Goal: Task Accomplishment & Management: Use online tool/utility

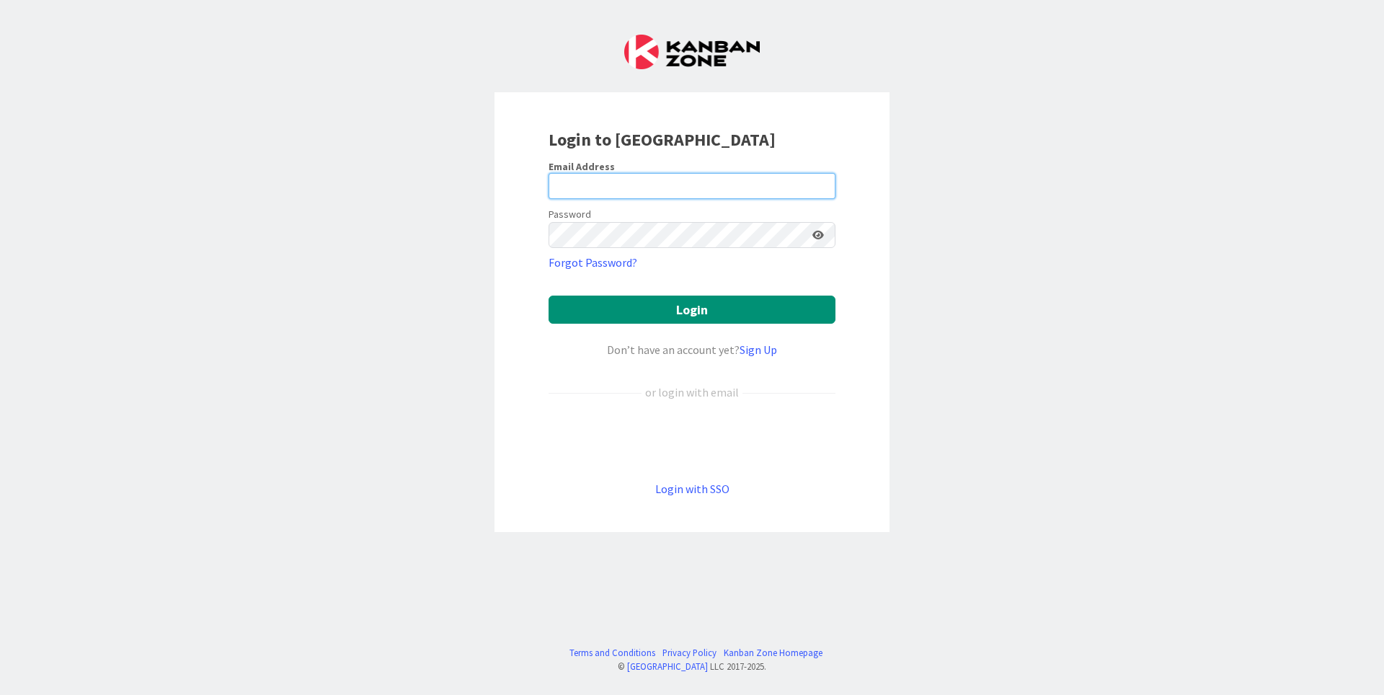
click at [647, 190] on input "email" at bounding box center [691, 186] width 287 height 26
type input "[PERSON_NAME][EMAIL_ADDRESS][DOMAIN_NAME]"
click at [548, 296] on button "Login" at bounding box center [691, 310] width 287 height 28
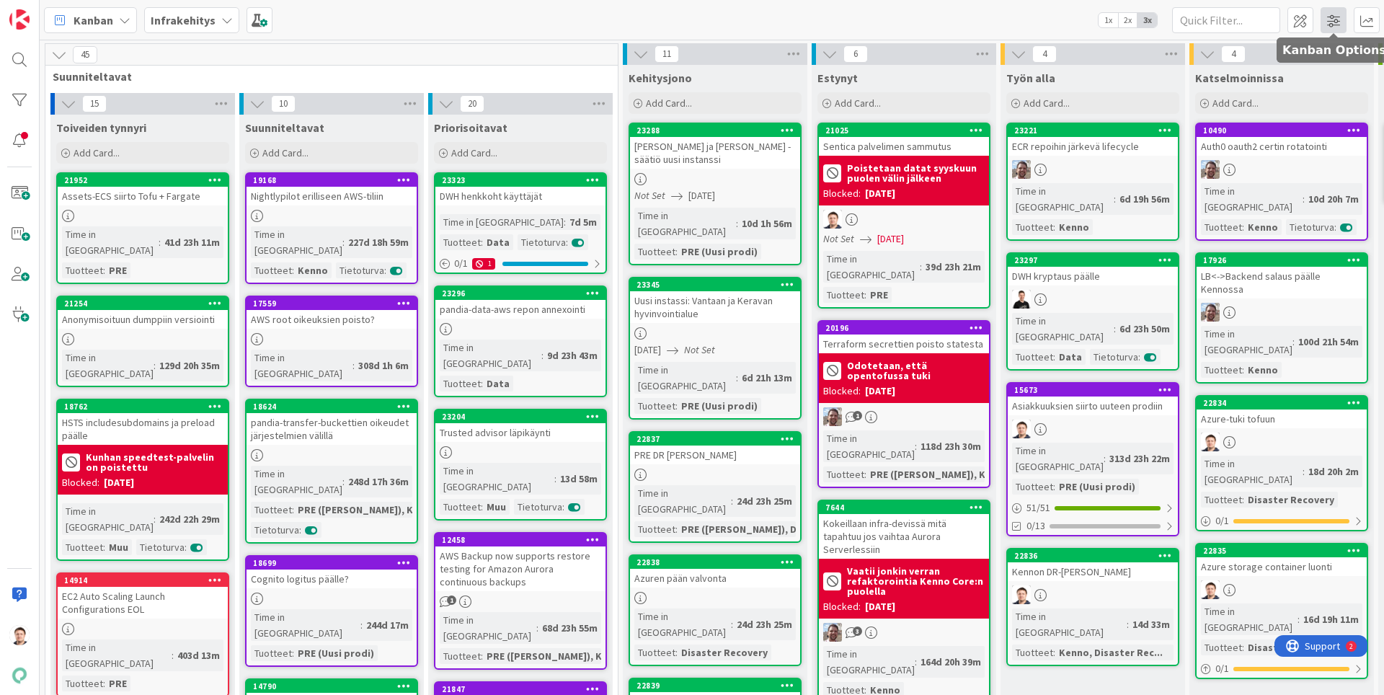
click at [1330, 17] on span at bounding box center [1333, 20] width 26 height 26
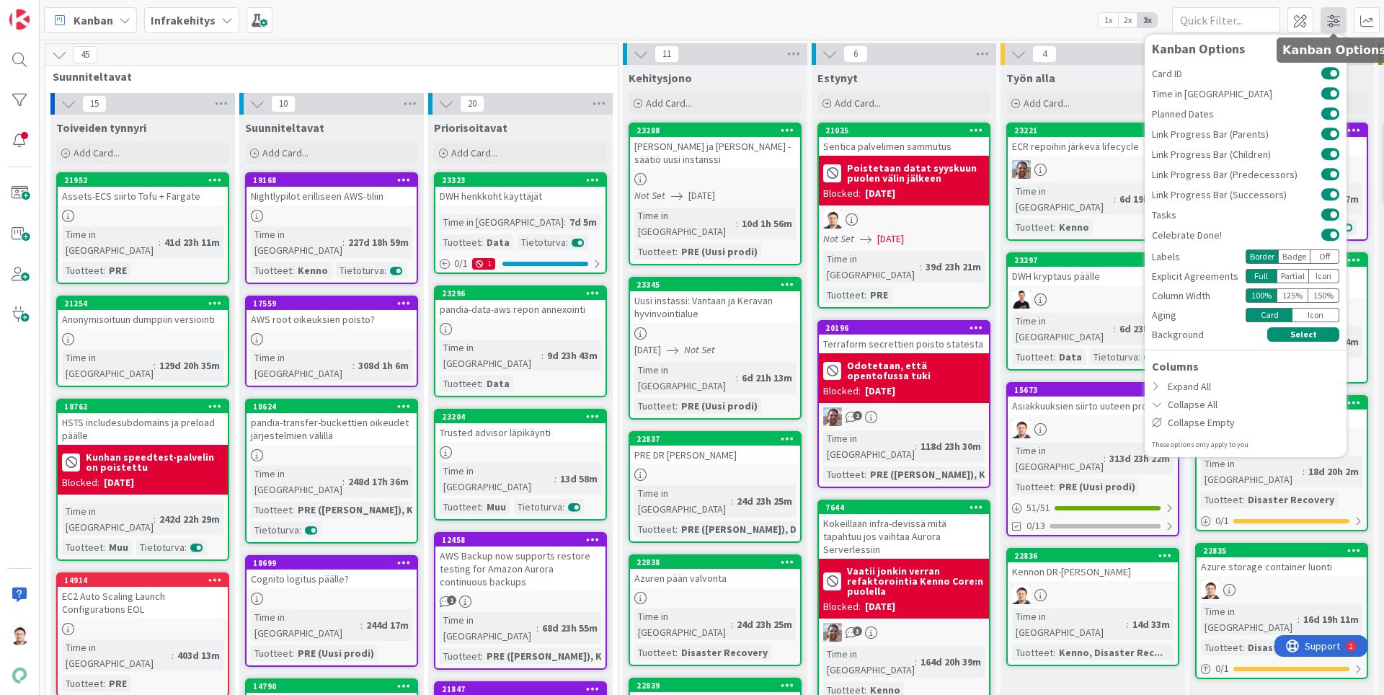
click at [1330, 17] on span at bounding box center [1333, 20] width 26 height 26
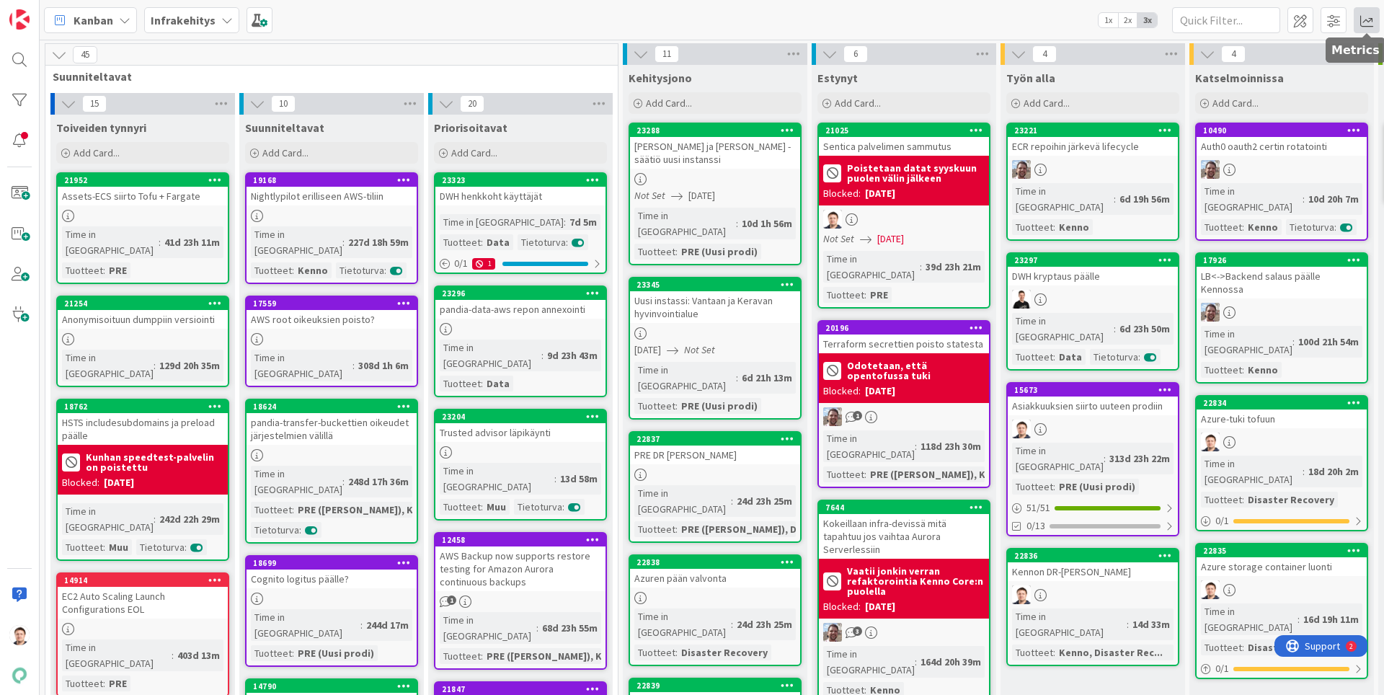
click at [1360, 19] on span at bounding box center [1367, 20] width 26 height 26
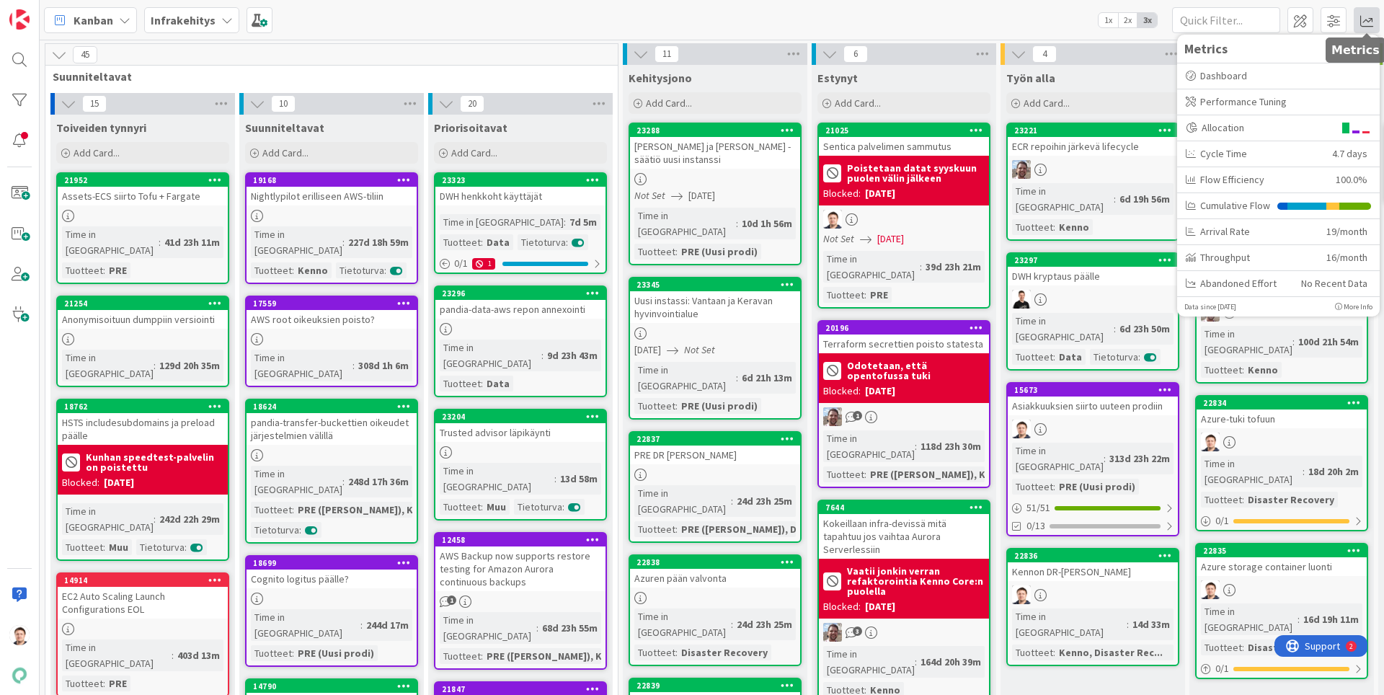
click at [1360, 19] on span at bounding box center [1367, 20] width 26 height 26
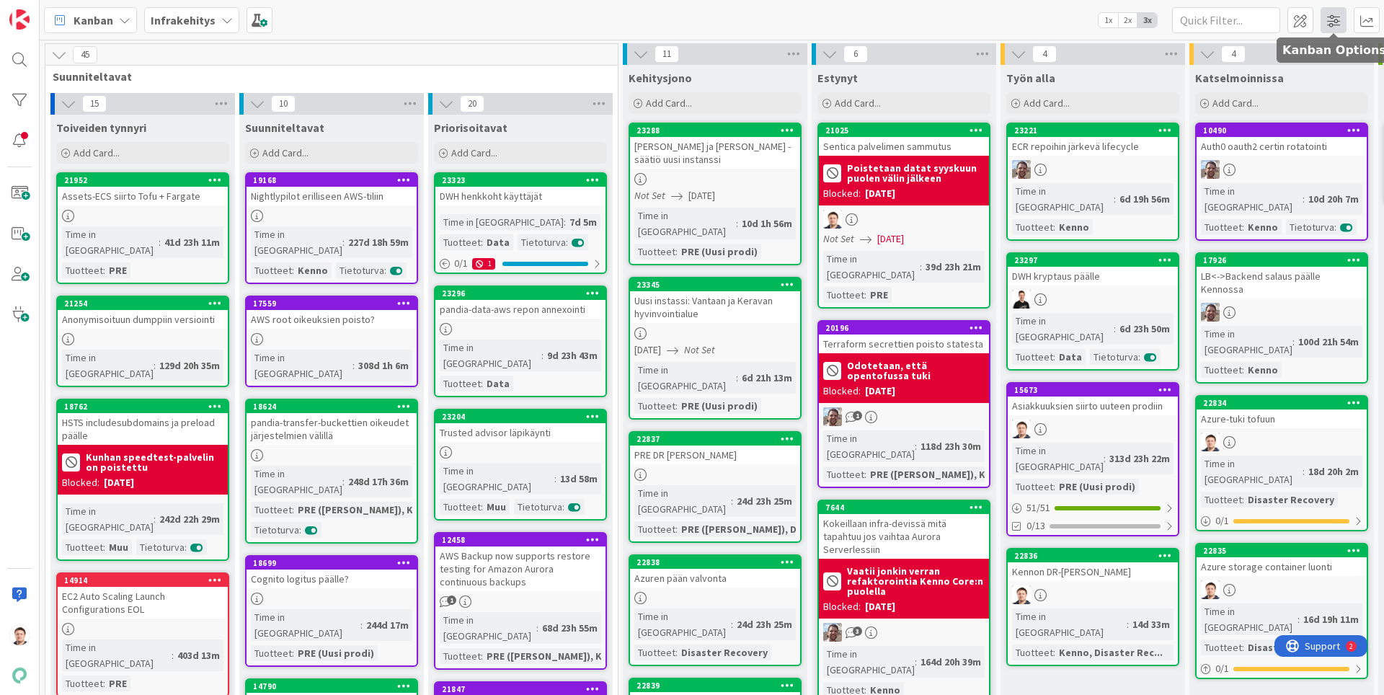
click at [1336, 17] on span at bounding box center [1333, 20] width 26 height 26
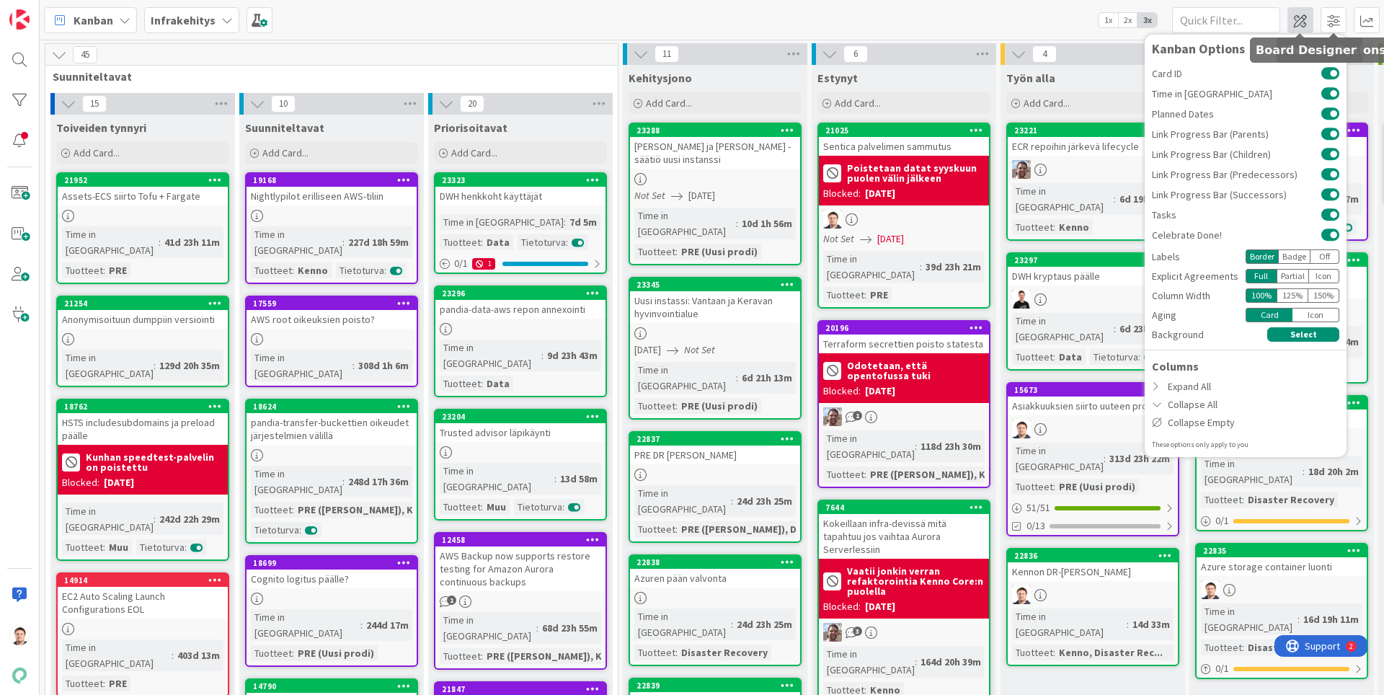
click at [1301, 17] on span at bounding box center [1300, 20] width 26 height 26
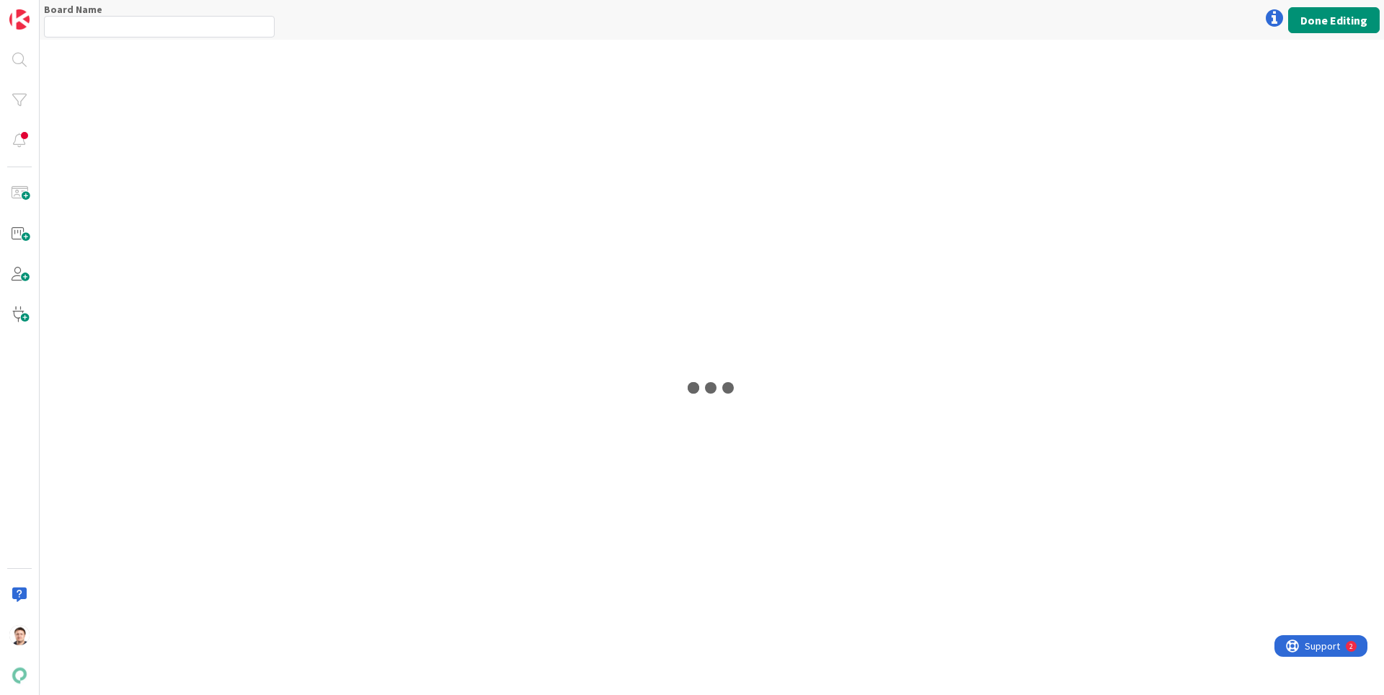
type input "Infrakehitys"
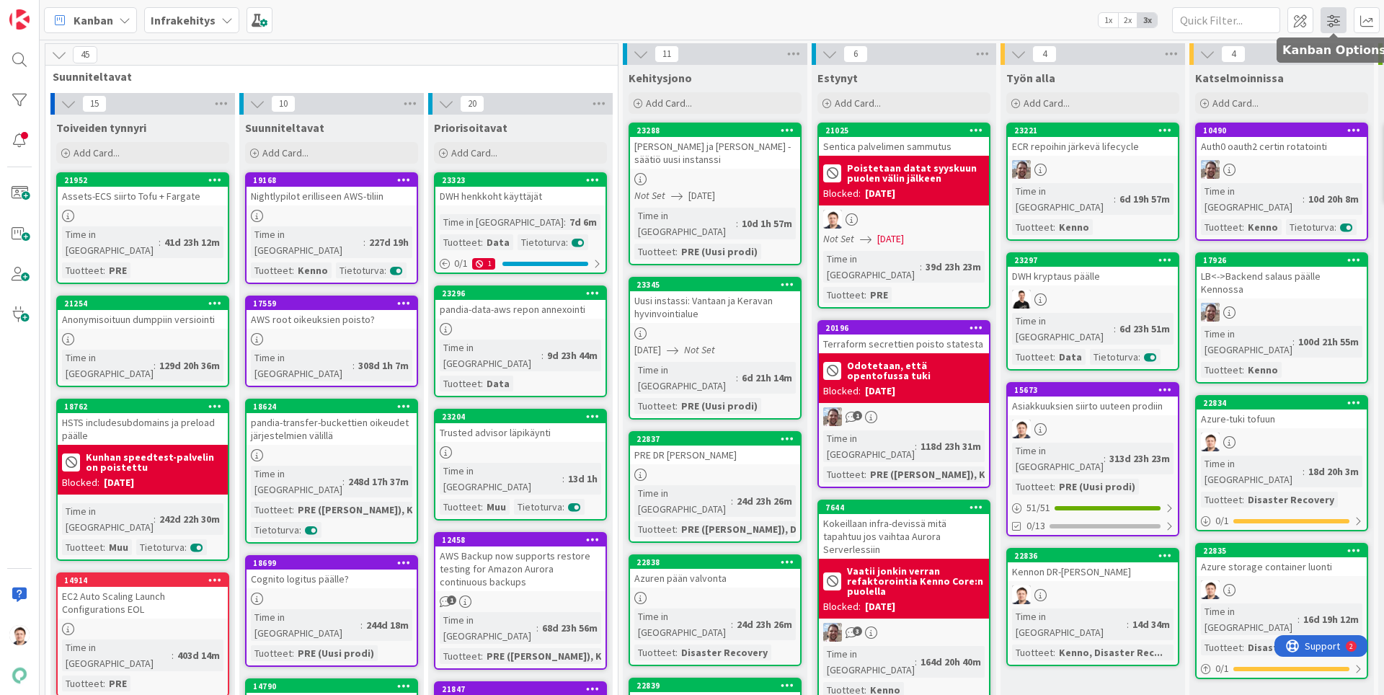
click at [1329, 25] on span at bounding box center [1333, 20] width 26 height 26
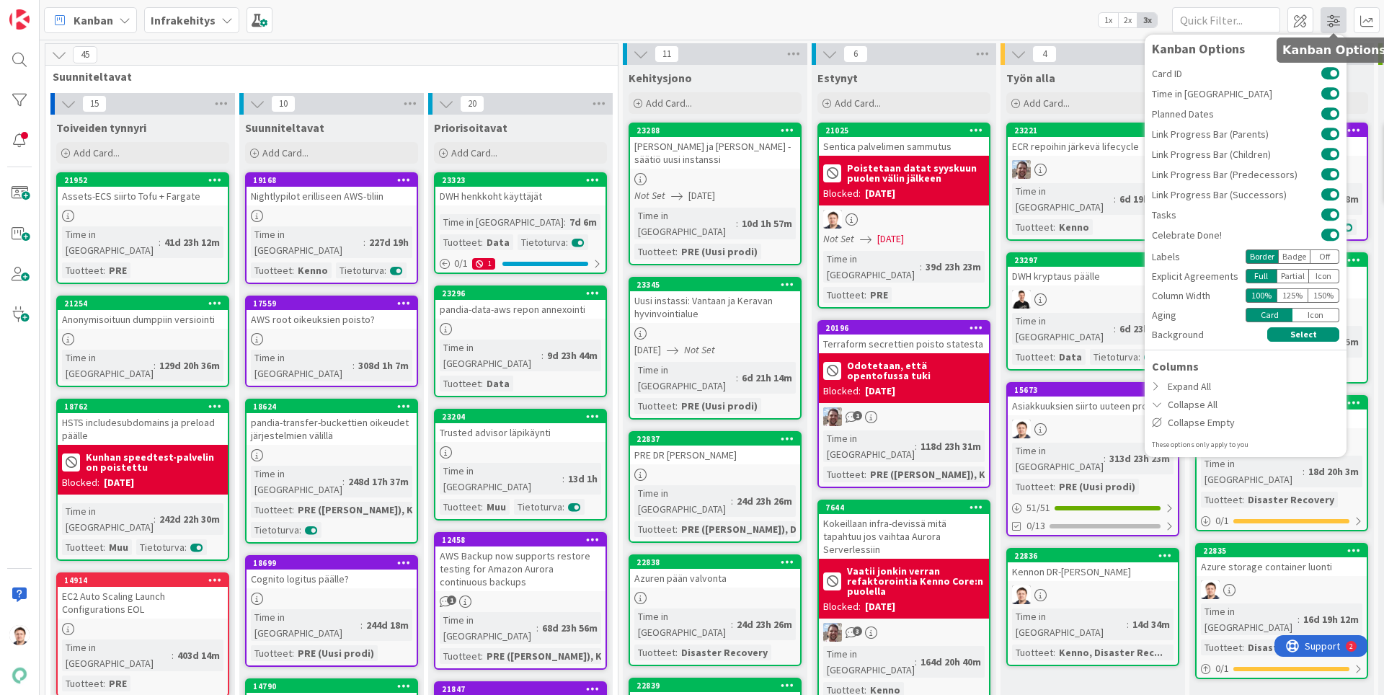
click at [1328, 25] on span at bounding box center [1333, 20] width 26 height 26
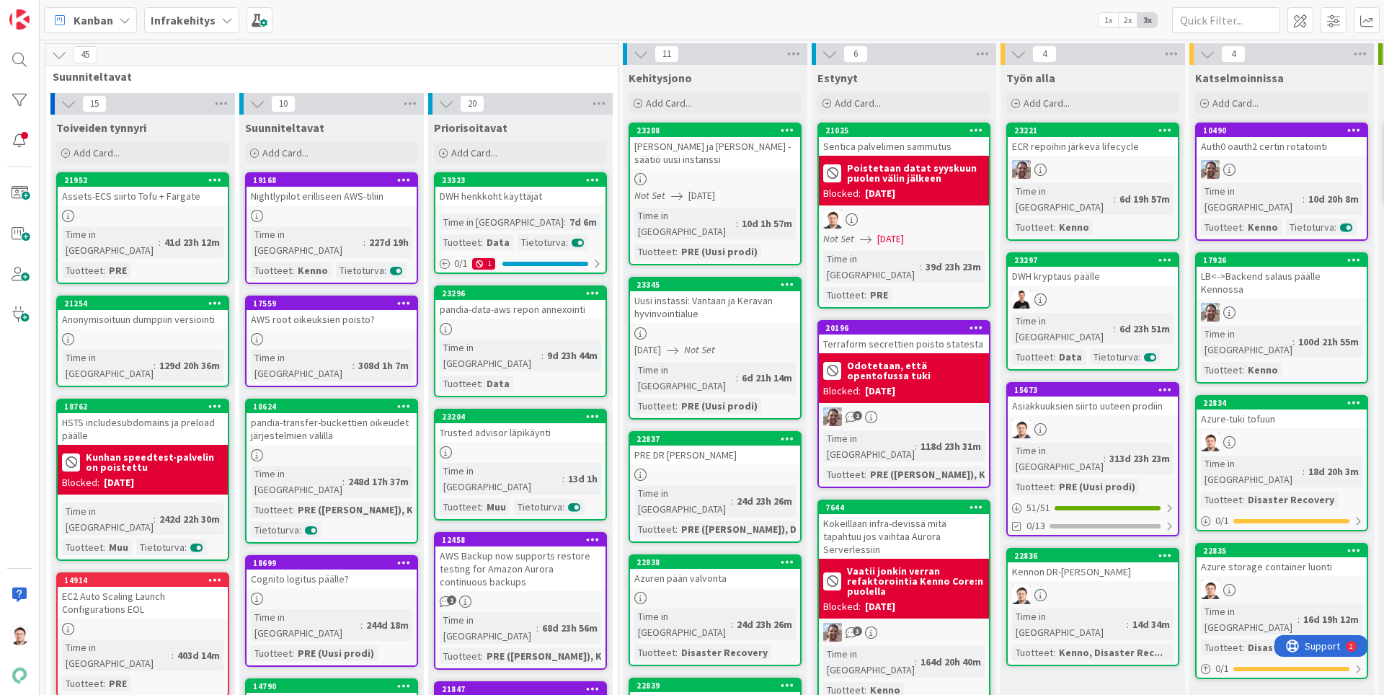
click at [1098, 585] on div at bounding box center [1093, 594] width 170 height 19
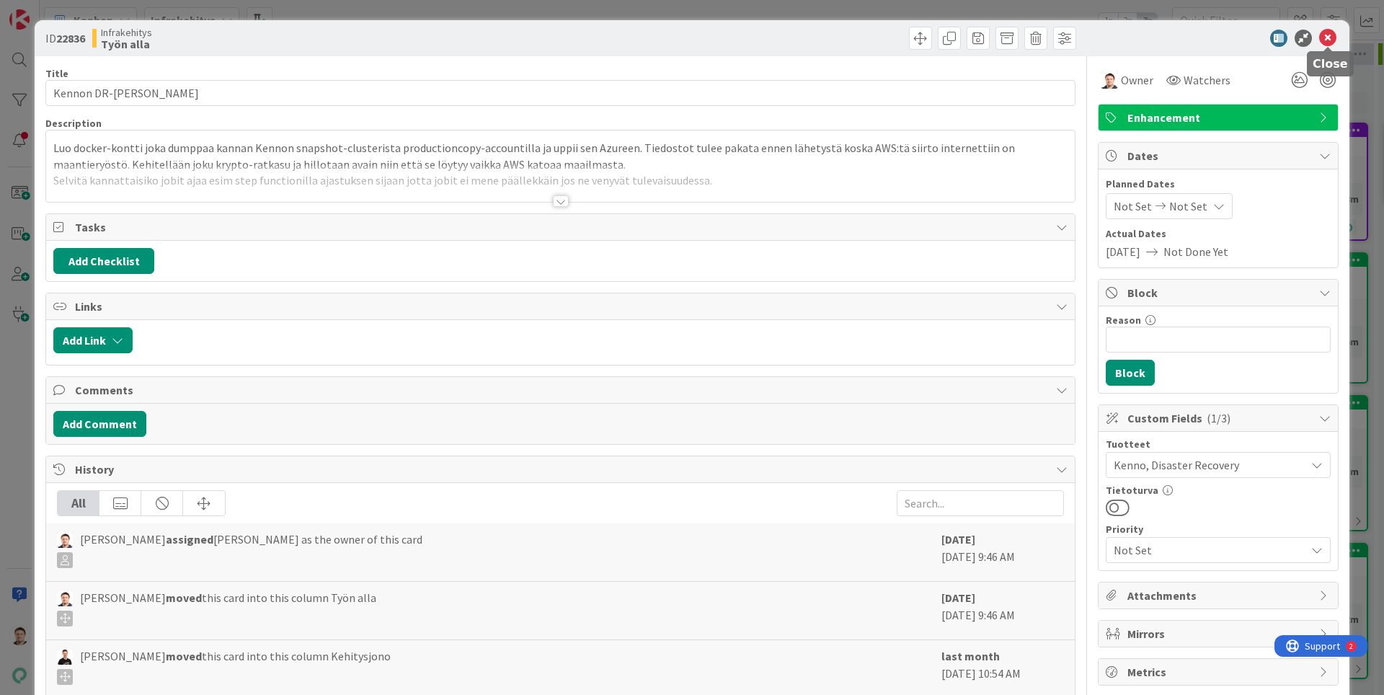
click at [1333, 37] on icon at bounding box center [1327, 38] width 17 height 17
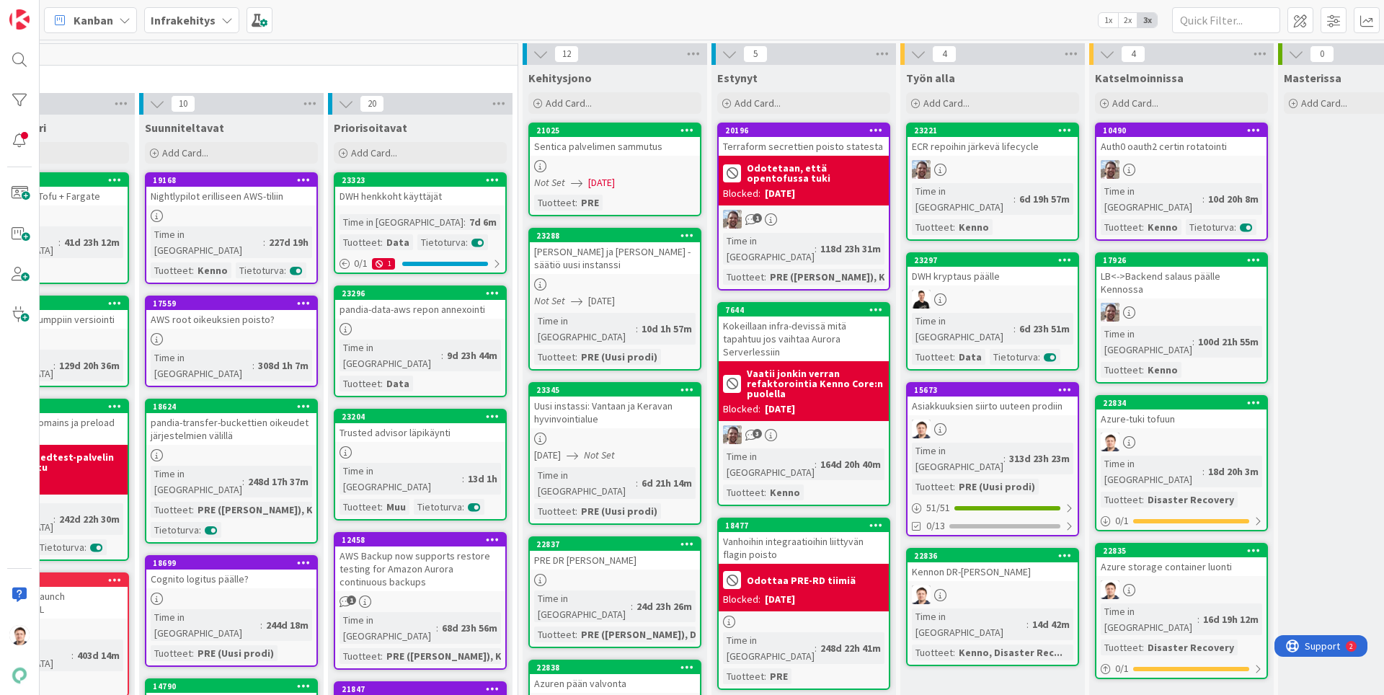
scroll to position [0, 159]
